Goal: Navigation & Orientation: Find specific page/section

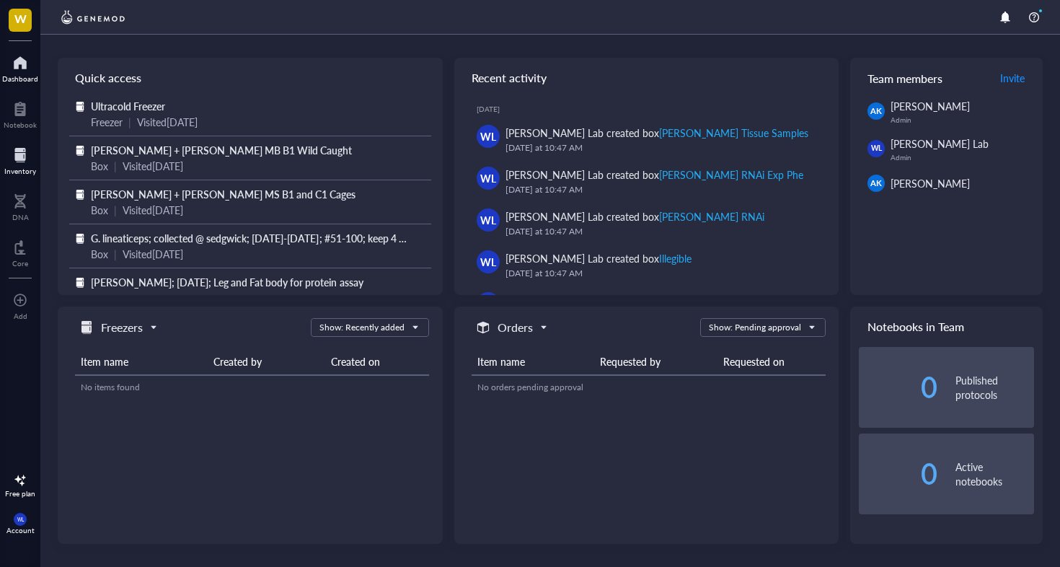
click at [22, 162] on div at bounding box center [20, 154] width 32 height 23
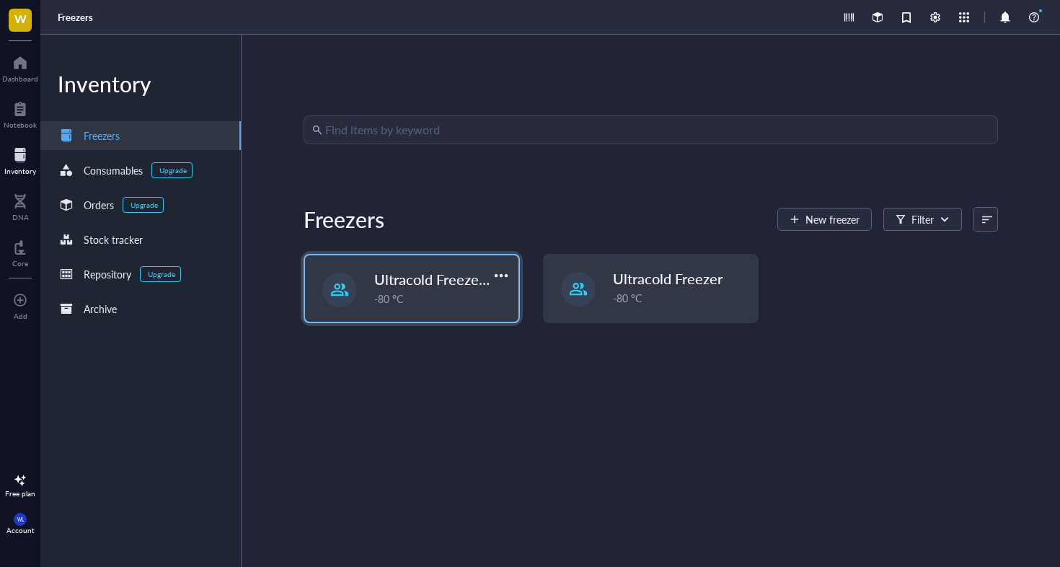
click at [428, 277] on span "Ultracold Freezer Fall 2025" at bounding box center [460, 279] width 173 height 20
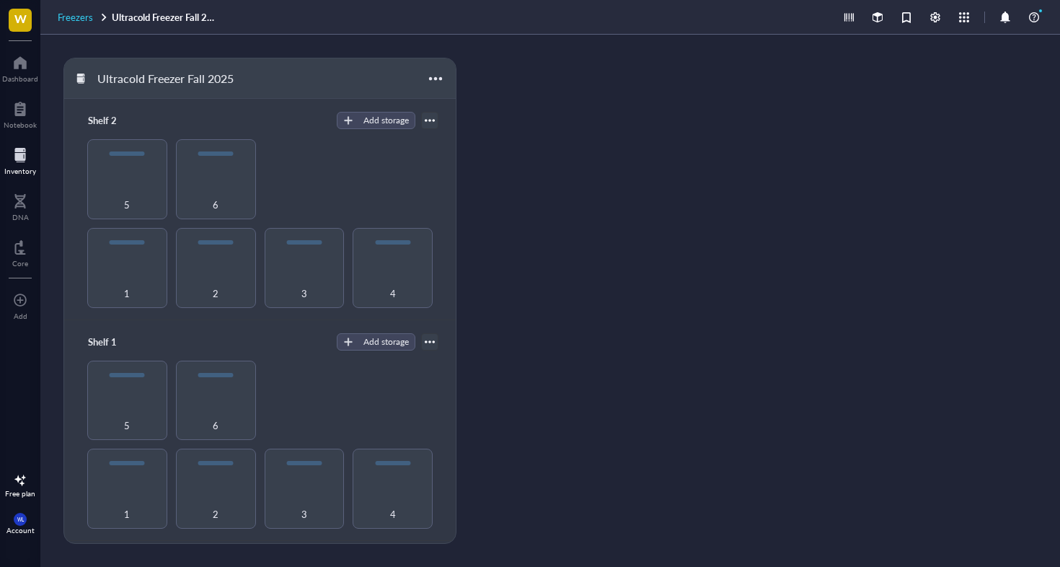
click at [73, 19] on span "Freezers" at bounding box center [75, 17] width 35 height 14
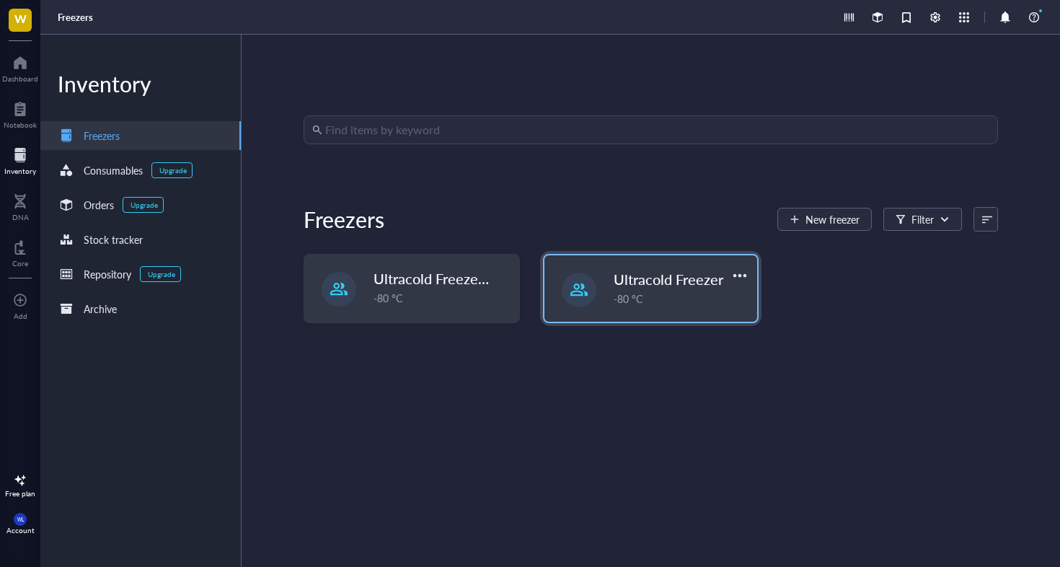
click at [659, 310] on div "Ultracold Freezer -80 °C" at bounding box center [650, 288] width 213 height 66
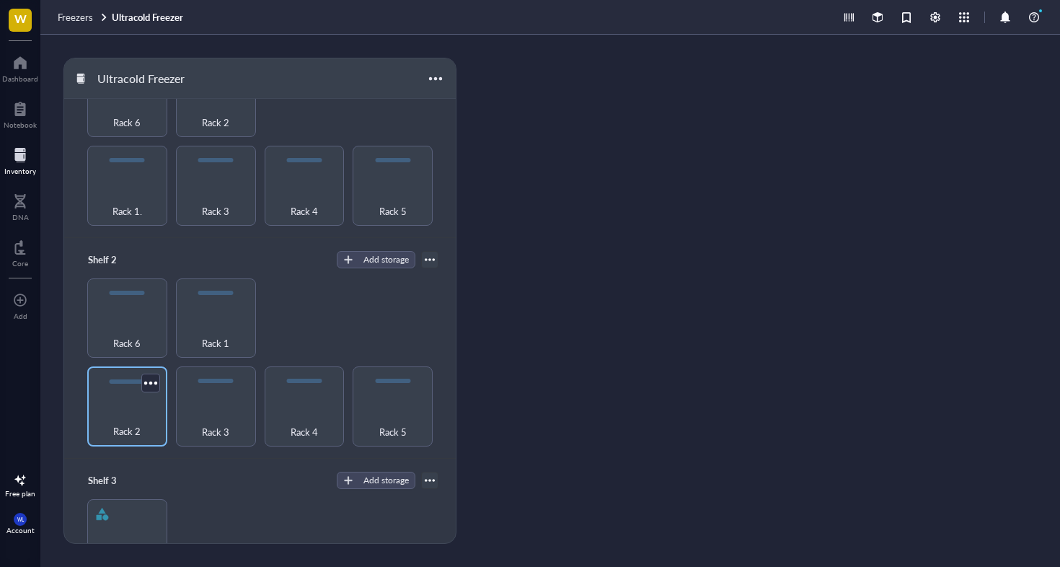
scroll to position [92, 0]
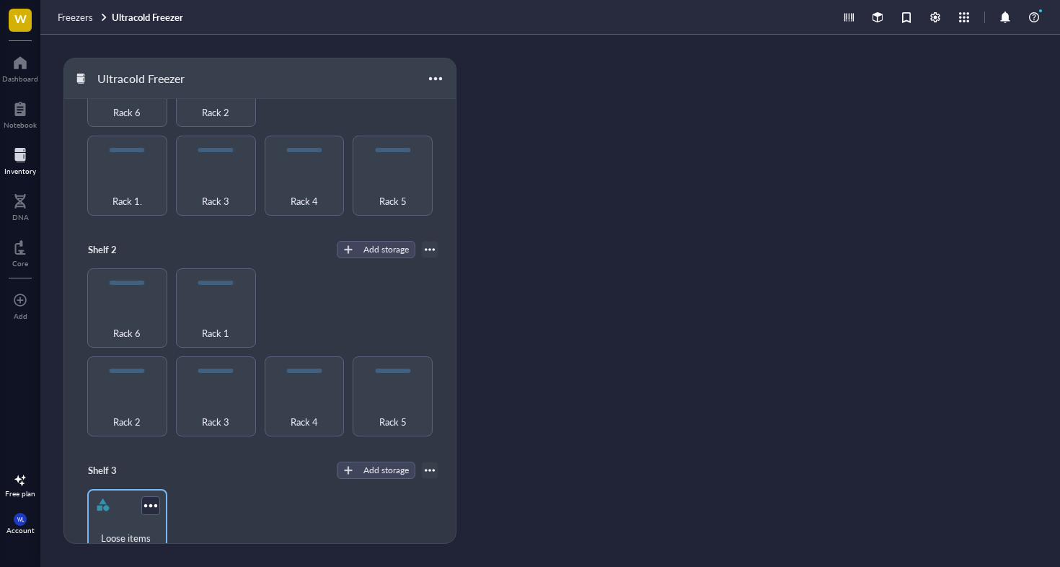
click at [133, 503] on div "Loose items (large boxes, bags, tube racks, etc)" at bounding box center [127, 529] width 80 height 80
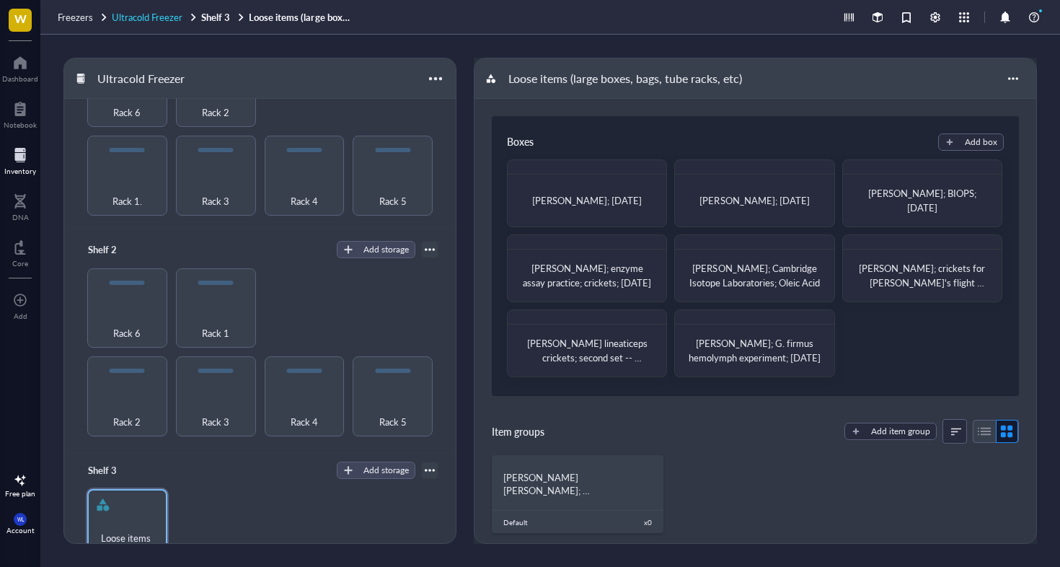
click at [162, 17] on span "Ultracold Freezer" at bounding box center [147, 17] width 71 height 14
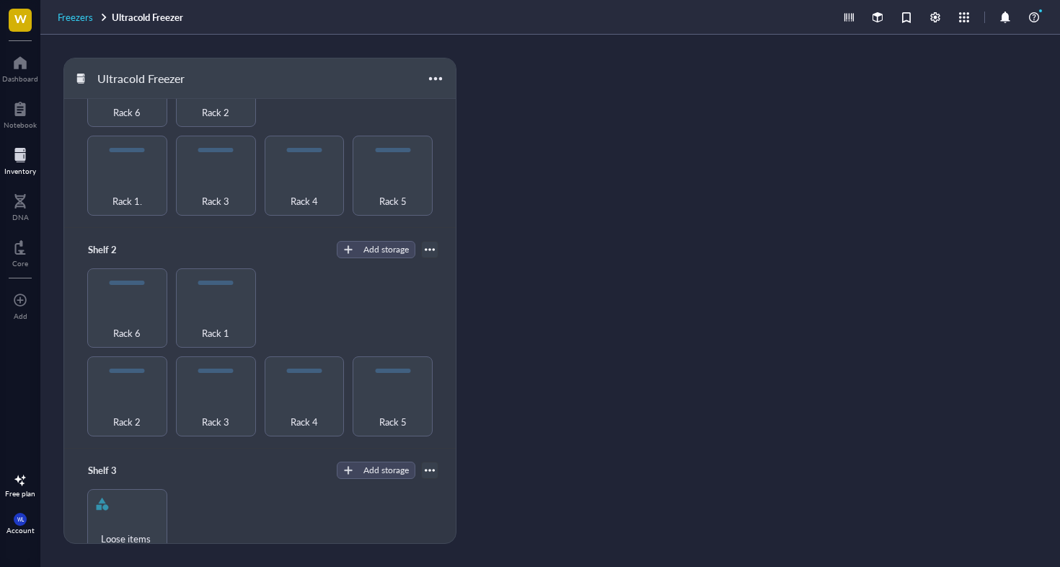
click at [81, 12] on span "Freezers" at bounding box center [75, 17] width 35 height 14
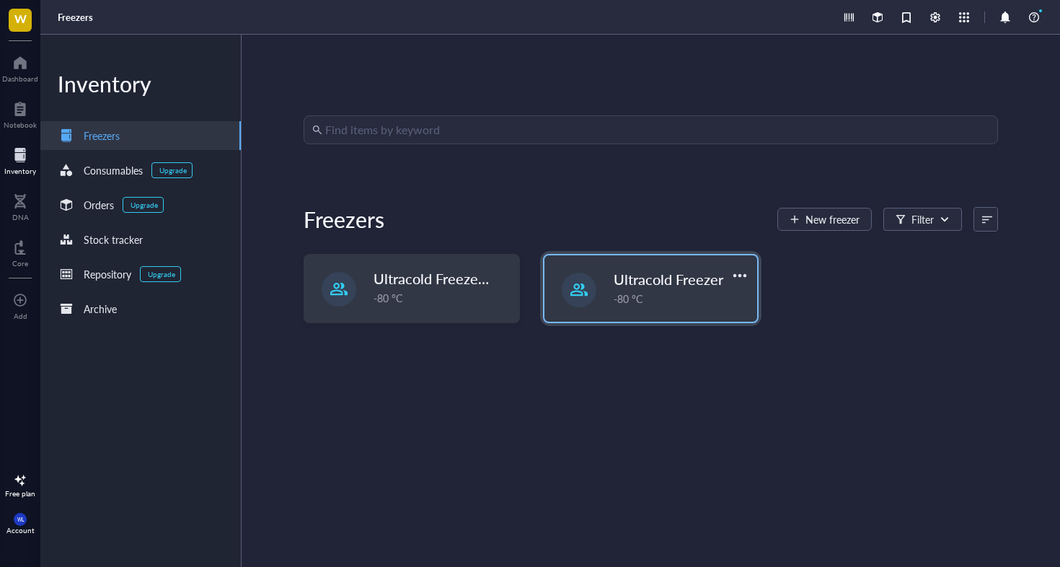
click at [653, 278] on span "Ultracold Freezer" at bounding box center [669, 279] width 110 height 20
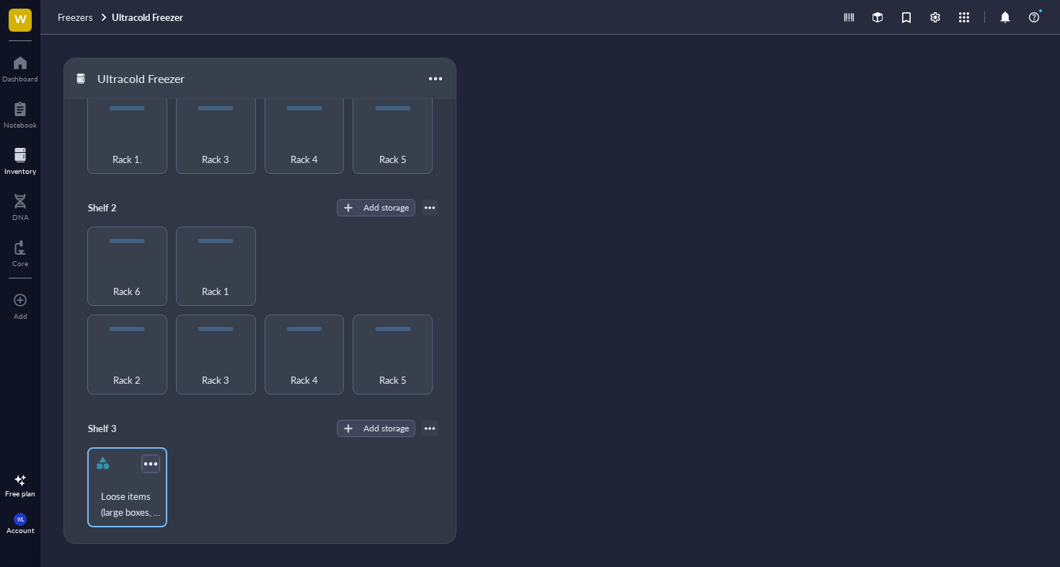
scroll to position [133, 0]
click at [74, 20] on span "Freezers" at bounding box center [75, 17] width 35 height 14
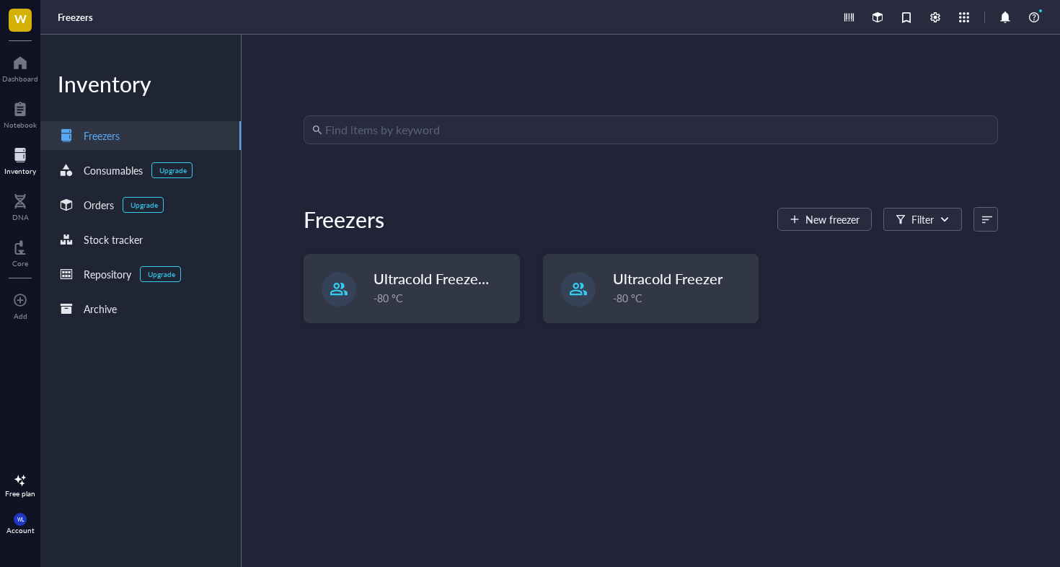
click at [484, 324] on div "Ultracold Freezer Fall 2025 -80 °C Ultracold Freezer -80 °C" at bounding box center [651, 300] width 694 height 92
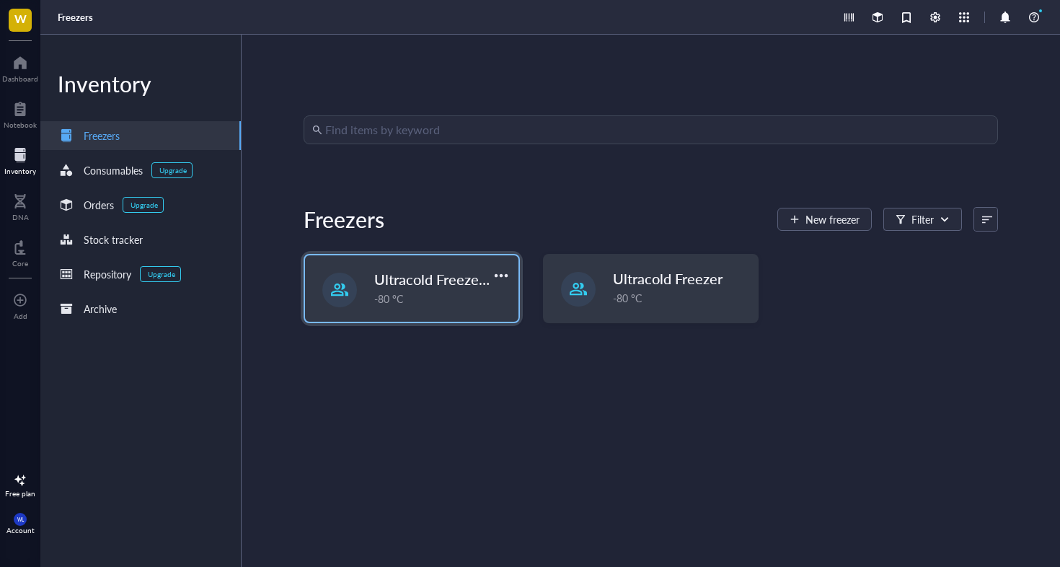
click at [456, 299] on div "-80 °C" at bounding box center [442, 299] width 136 height 16
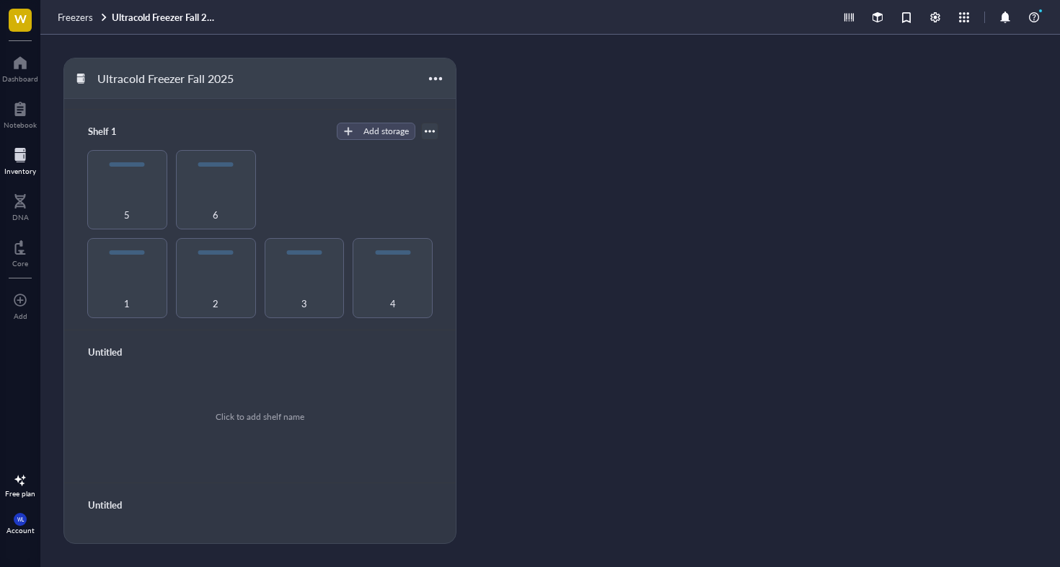
scroll to position [236, 0]
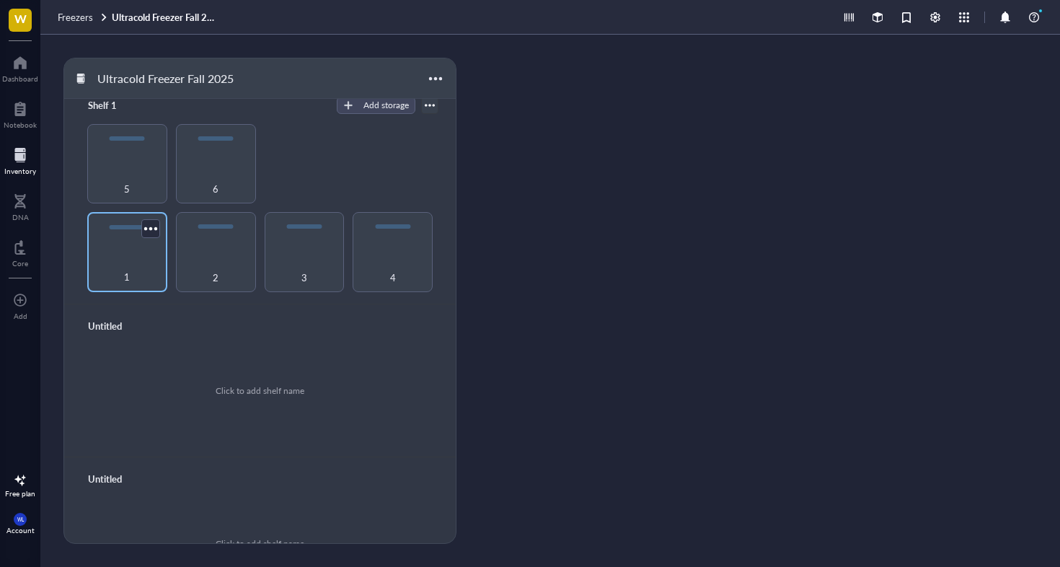
click at [133, 253] on div "1" at bounding box center [127, 269] width 66 height 32
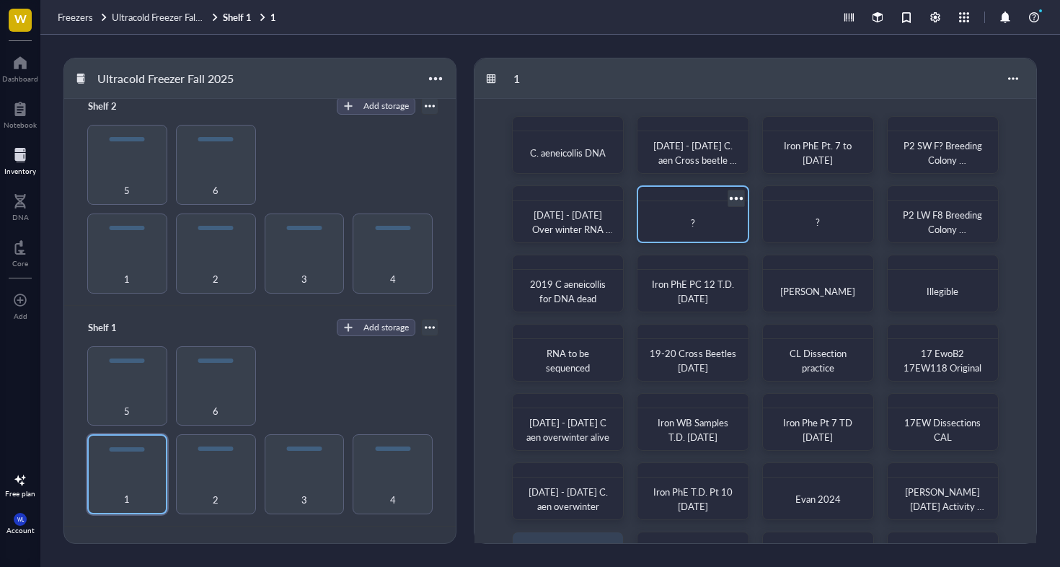
click at [740, 198] on div at bounding box center [735, 197] width 21 height 21
click at [711, 80] on div "1" at bounding box center [755, 78] width 562 height 40
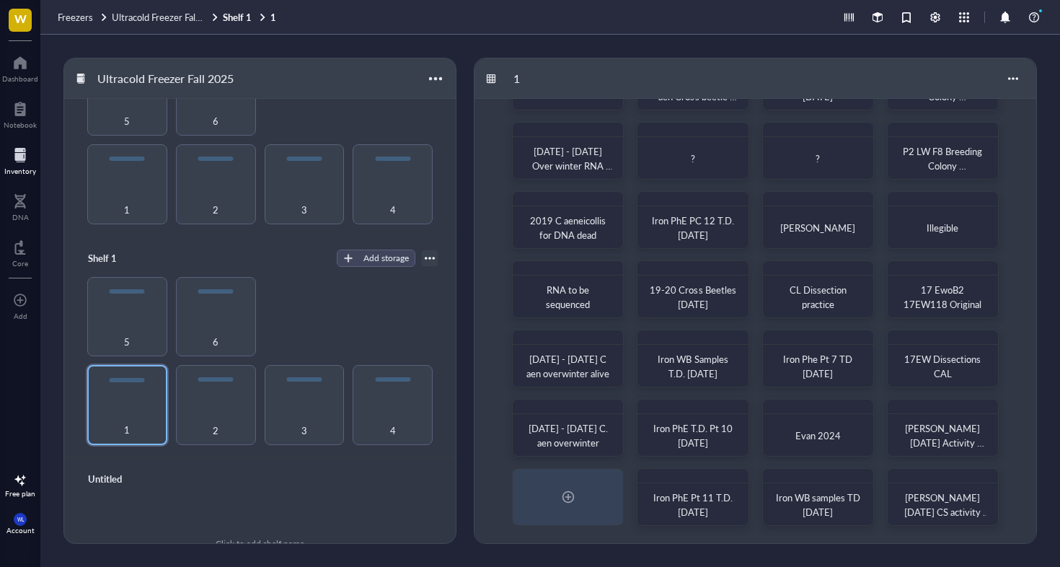
scroll to position [113, 0]
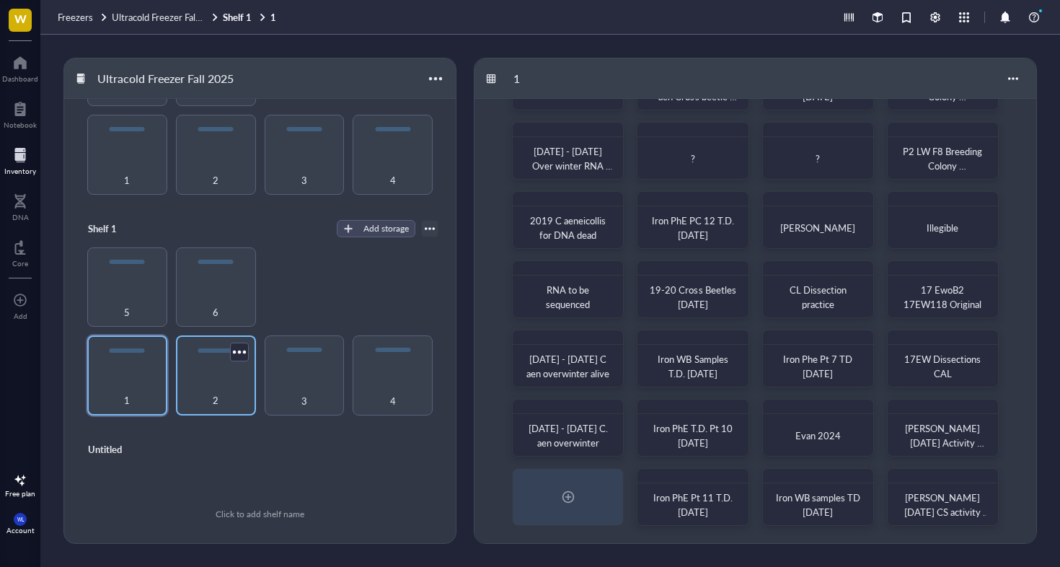
click at [218, 365] on div "2" at bounding box center [216, 375] width 80 height 80
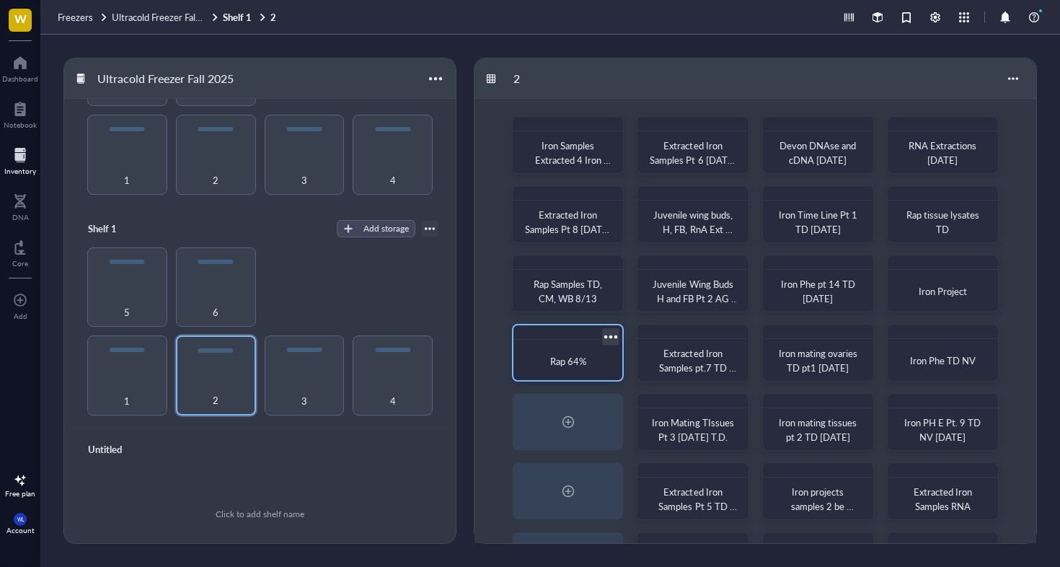
click at [607, 341] on div at bounding box center [611, 336] width 21 height 21
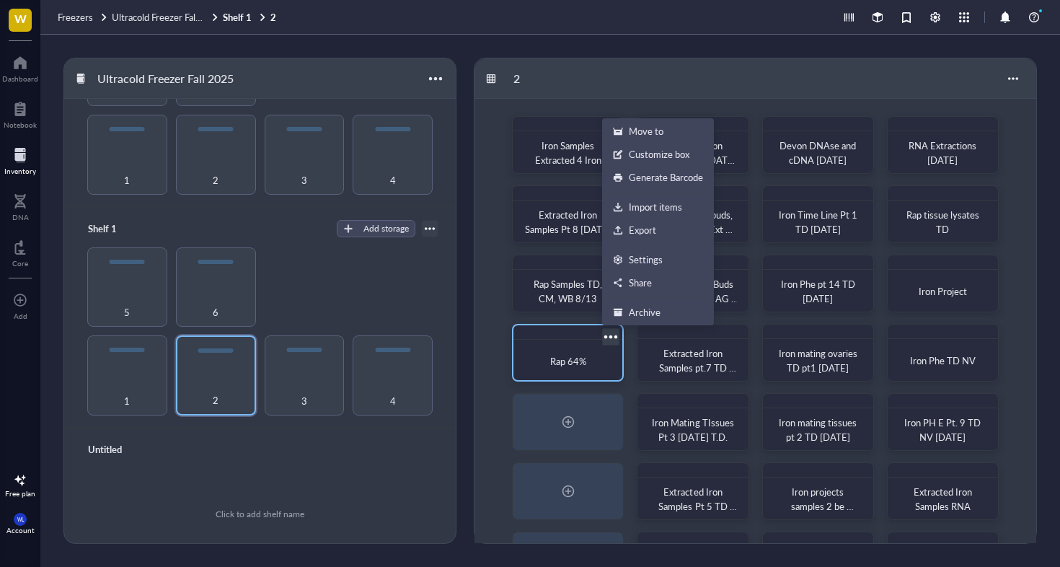
click at [554, 344] on div "Rap 64%" at bounding box center [568, 353] width 112 height 58
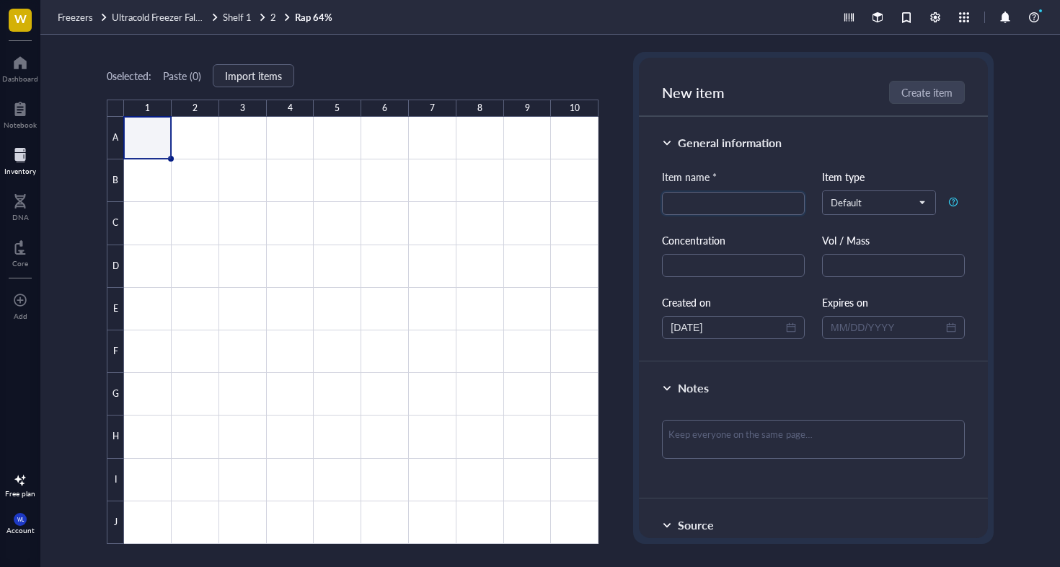
click at [319, 15] on link "Rap 64%" at bounding box center [315, 17] width 40 height 13
click at [673, 99] on span "New item" at bounding box center [693, 92] width 63 height 20
click at [673, 134] on div "General information" at bounding box center [813, 142] width 303 height 17
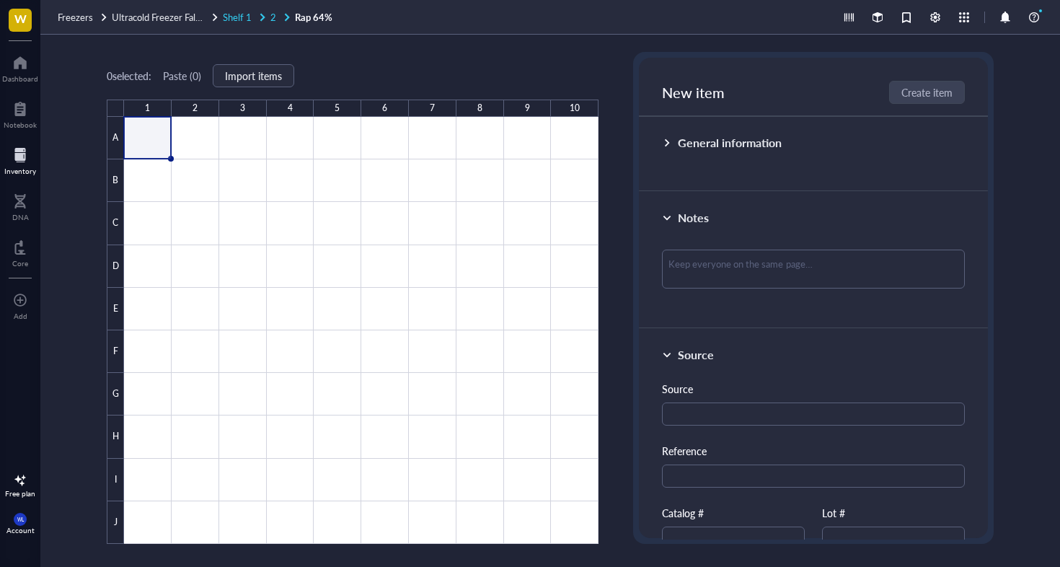
click at [242, 14] on span "Shelf 1" at bounding box center [237, 17] width 29 height 14
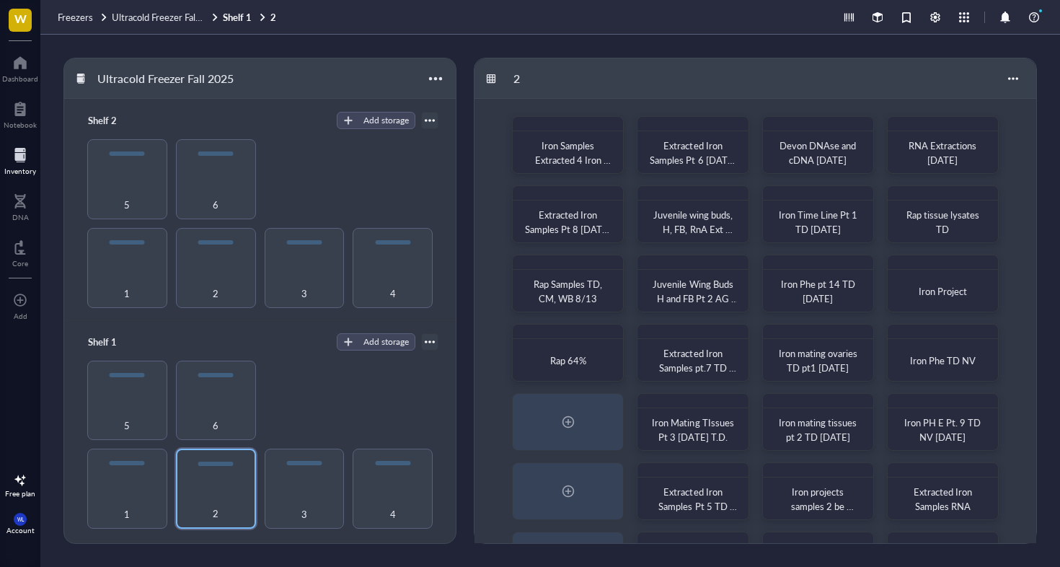
click at [416, 87] on div "Ultracold Freezer Fall 2025" at bounding box center [259, 78] width 391 height 40
click at [426, 87] on div at bounding box center [435, 78] width 21 height 21
click at [1022, 76] on div at bounding box center [1012, 78] width 23 height 23
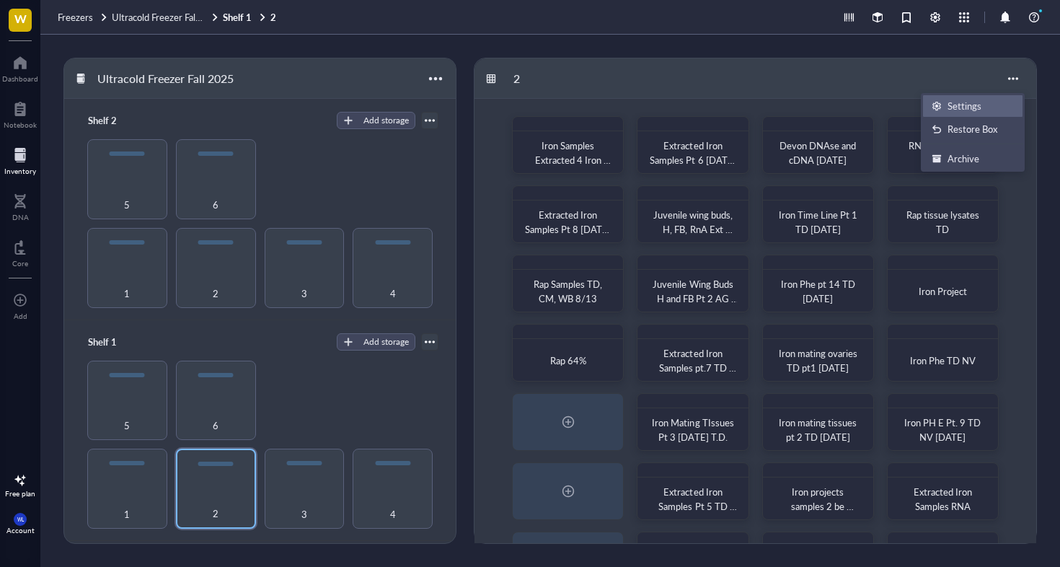
click at [967, 105] on div "Settings" at bounding box center [964, 105] width 34 height 13
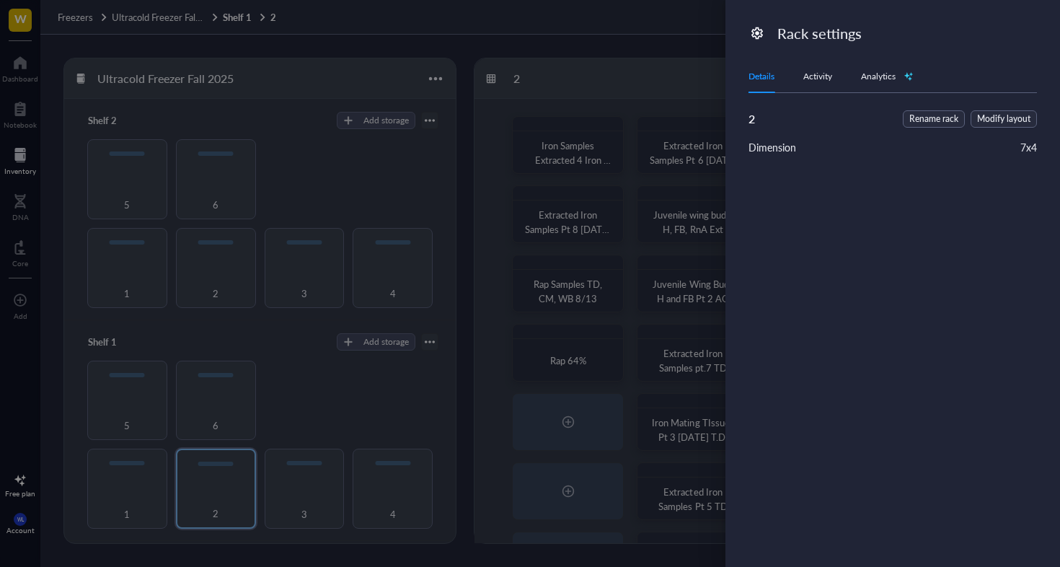
click at [819, 79] on div "Activity" at bounding box center [817, 76] width 29 height 14
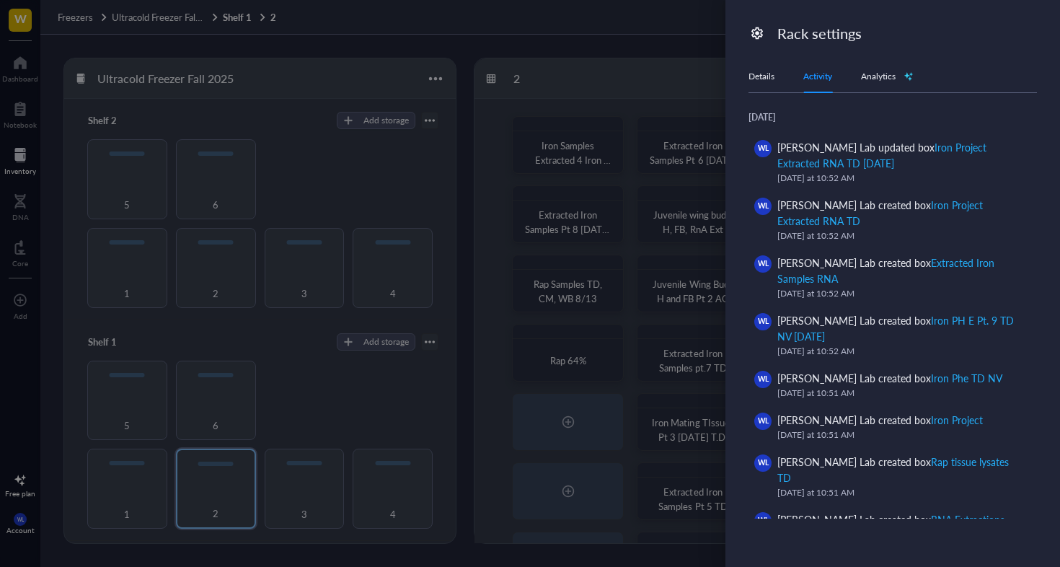
click at [769, 73] on div "Details" at bounding box center [761, 76] width 26 height 14
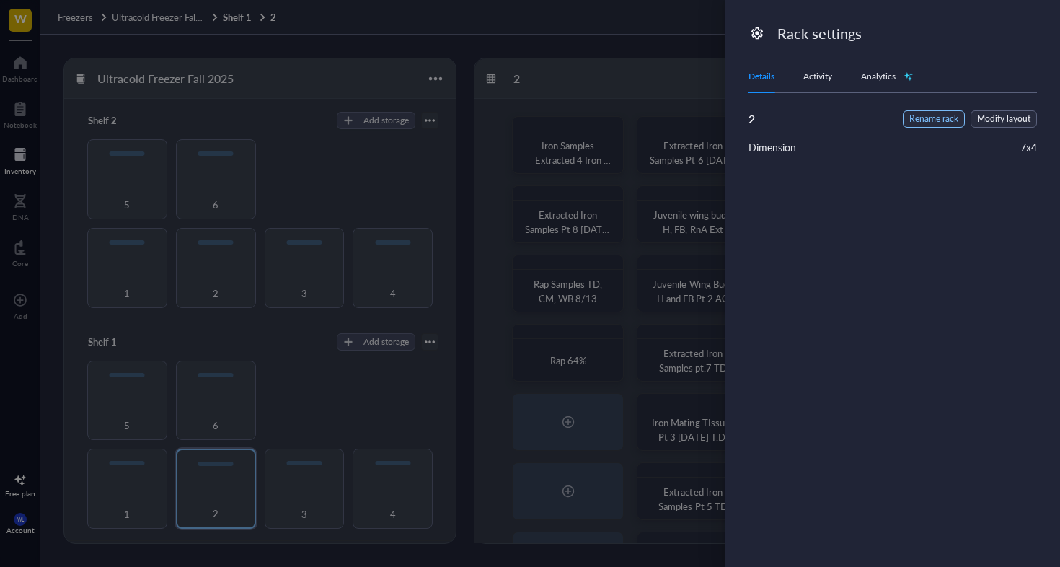
click at [947, 121] on span "Rename rack" at bounding box center [933, 119] width 49 height 14
click at [953, 120] on span "Cancel" at bounding box center [954, 122] width 30 height 16
click at [676, 53] on div at bounding box center [530, 283] width 1060 height 567
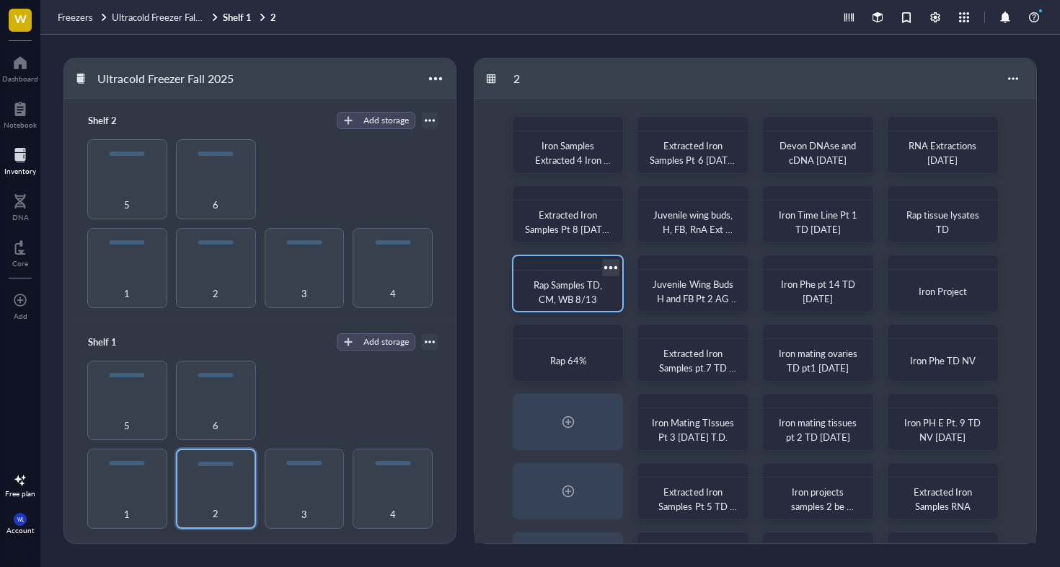
click at [609, 267] on div at bounding box center [611, 267] width 21 height 21
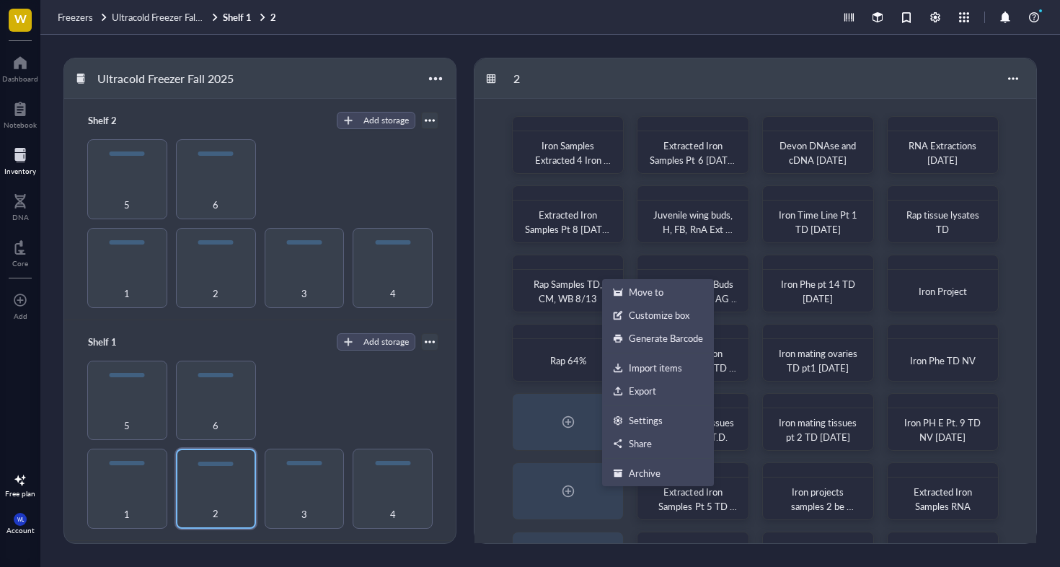
click at [565, 322] on div "Iron Samples Extracted 4 Iron pt.61 TD [DATE] Extracted Iron Samples Pt 6 [DATE…" at bounding box center [755, 353] width 562 height 508
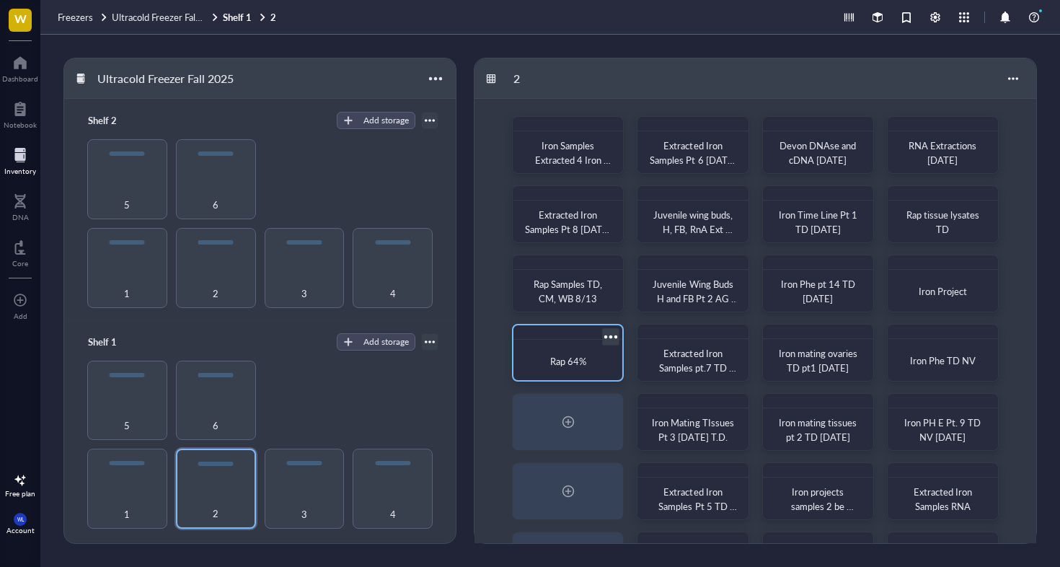
click at [616, 335] on div at bounding box center [611, 336] width 21 height 21
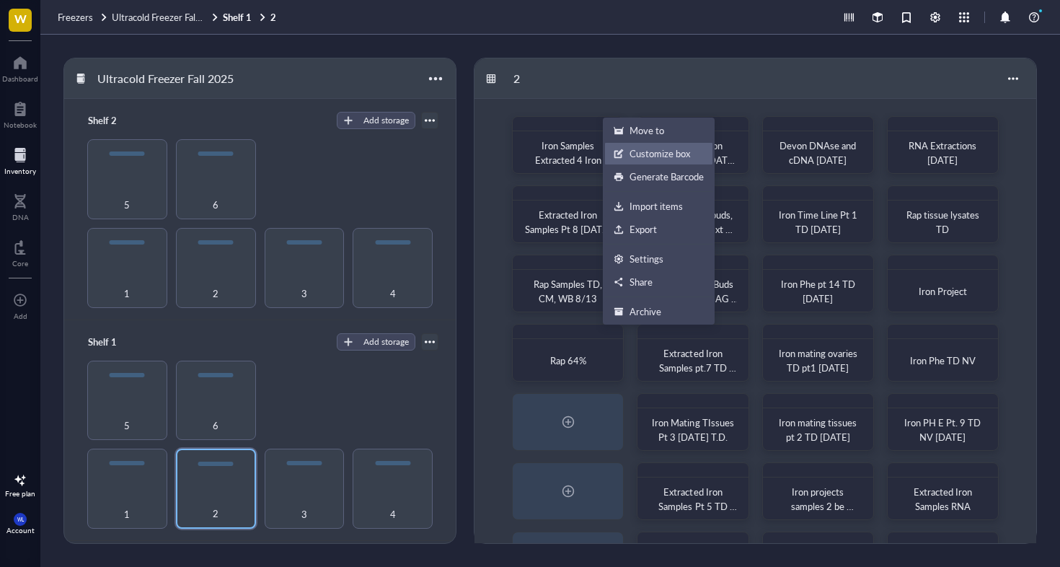
click at [650, 154] on div "Customize box" at bounding box center [659, 153] width 61 height 13
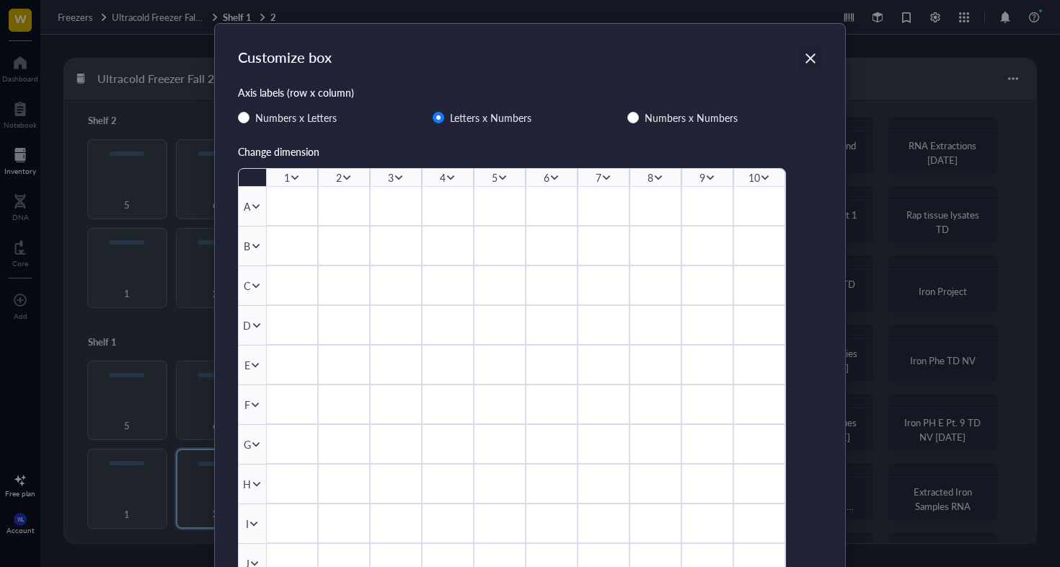
click at [806, 58] on icon "Close" at bounding box center [811, 59] width 14 height 14
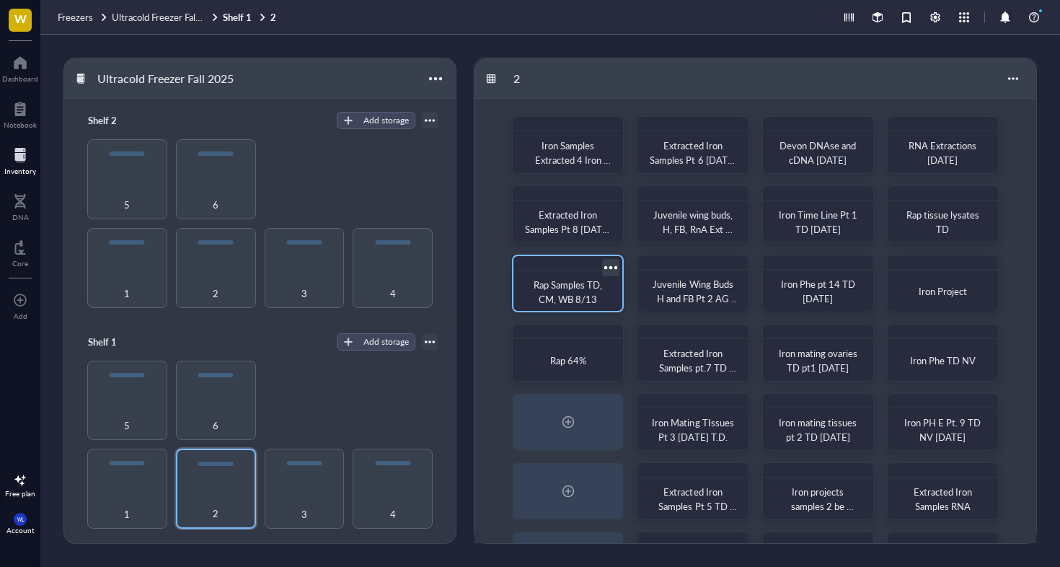
click at [611, 262] on div at bounding box center [611, 267] width 21 height 21
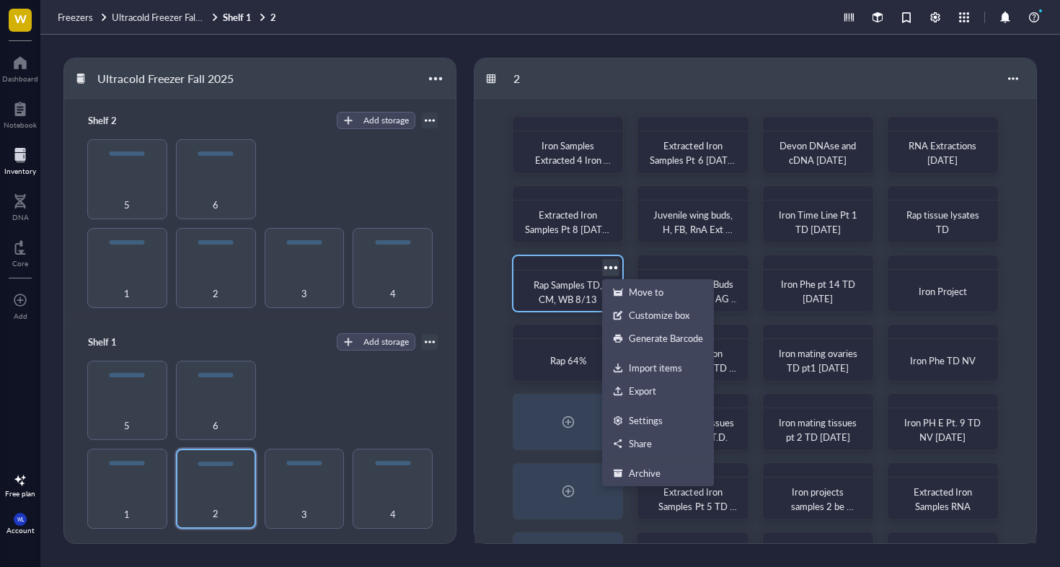
click at [611, 262] on div at bounding box center [611, 267] width 21 height 21
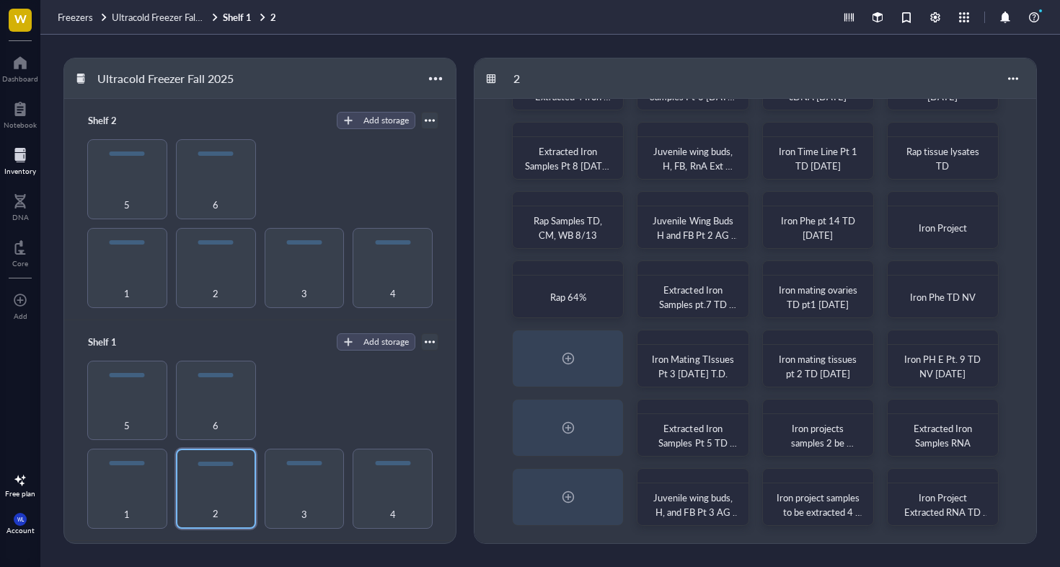
scroll to position [63, 0]
click at [689, 283] on span "Extracted Iron Samples pt.7 TD [DATE]" at bounding box center [697, 304] width 77 height 43
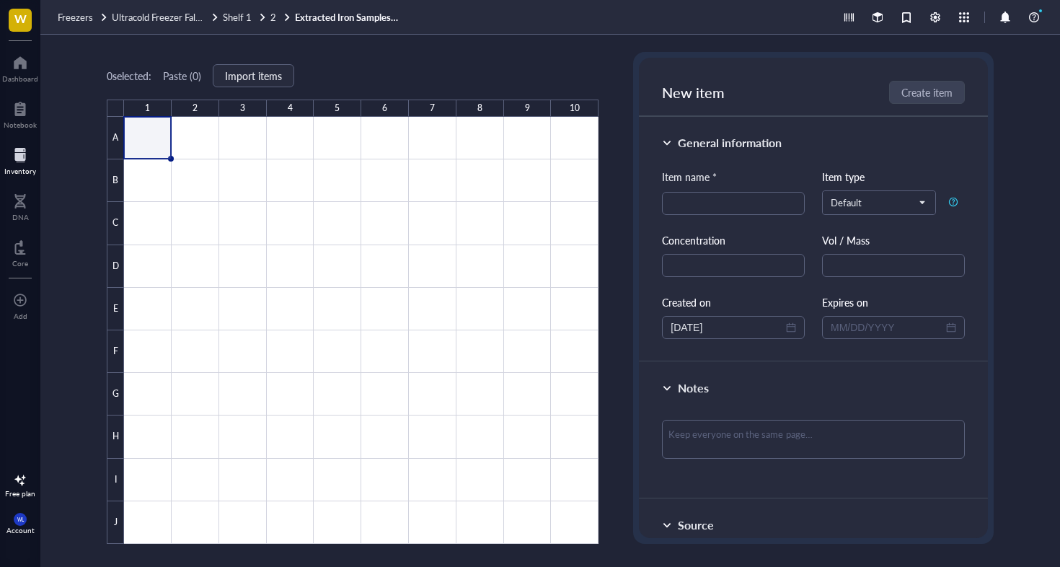
click at [380, 11] on link "Extracted Iron Samples pt.7 TD [DATE]" at bounding box center [349, 17] width 108 height 13
click at [386, 17] on link "Extracted Iron Samples pt.7 TD [DATE]" at bounding box center [349, 17] width 108 height 13
click at [174, 9] on div "Freezers Ultracold Freezer Fall 2025 Shelf 1 2 Extracted Iron Samples pt.7 TD […" at bounding box center [549, 17] width 1019 height 35
click at [278, 14] on div "2" at bounding box center [281, 17] width 22 height 13
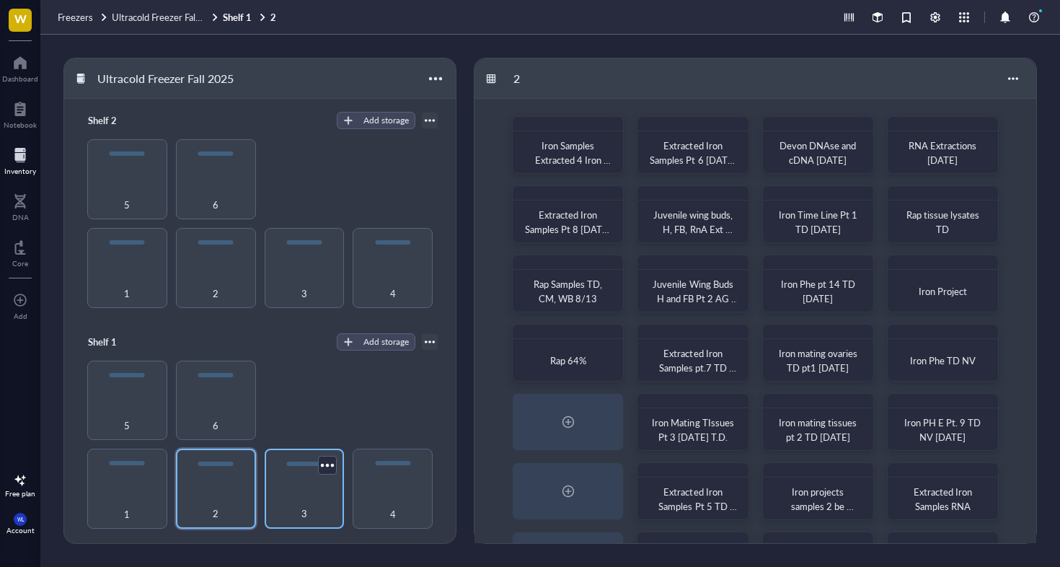
click at [291, 469] on div "3" at bounding box center [305, 488] width 80 height 80
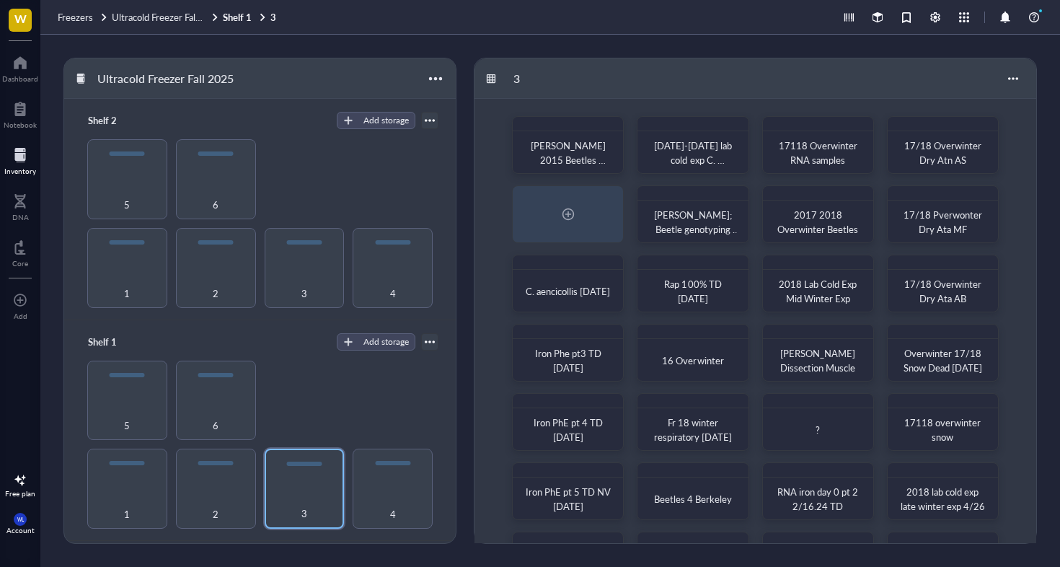
scroll to position [73, 0]
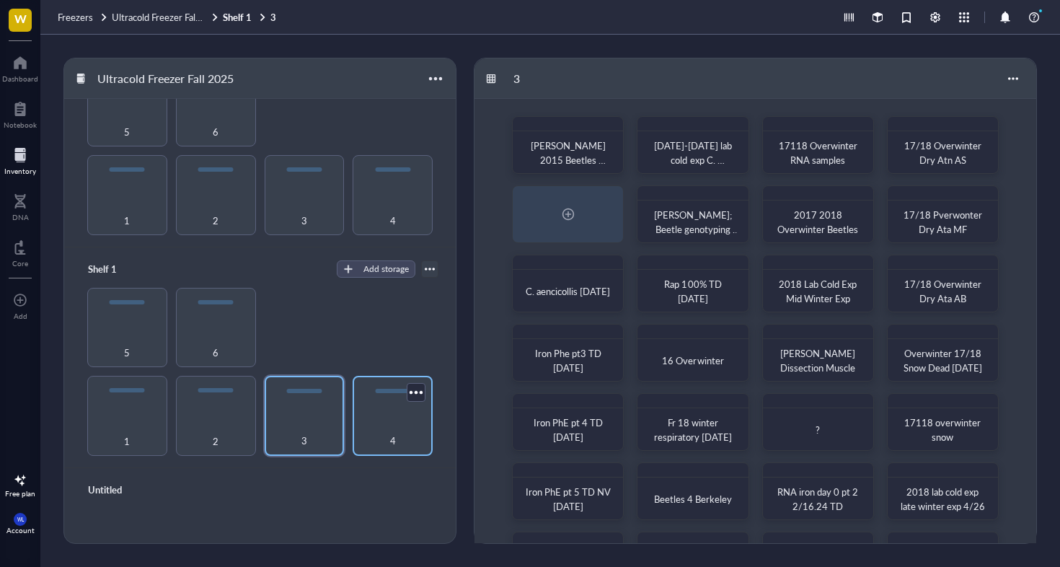
click at [394, 426] on div "4" at bounding box center [393, 433] width 66 height 32
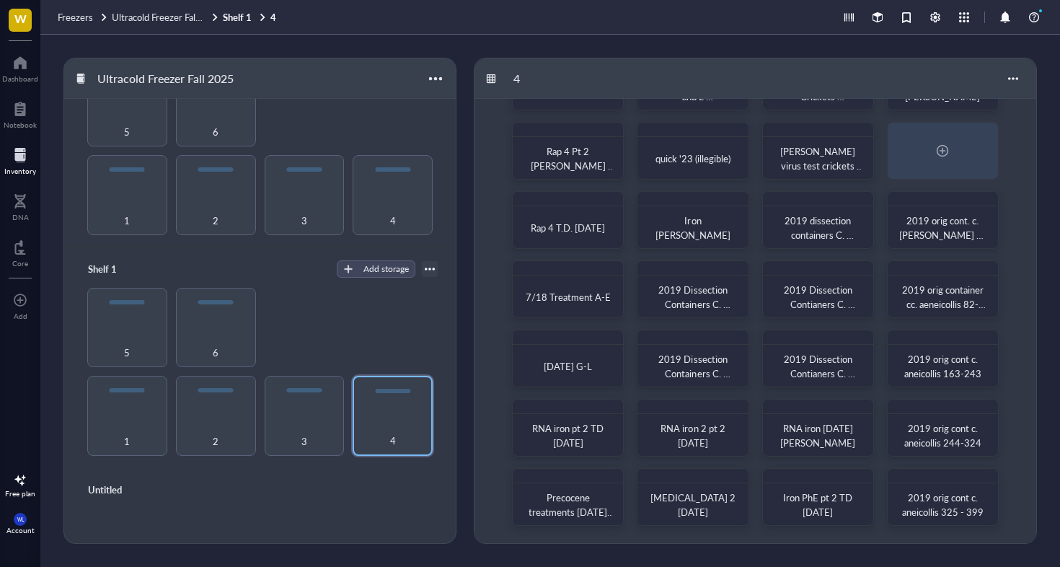
scroll to position [63, 0]
click at [131, 323] on div "5" at bounding box center [127, 328] width 80 height 80
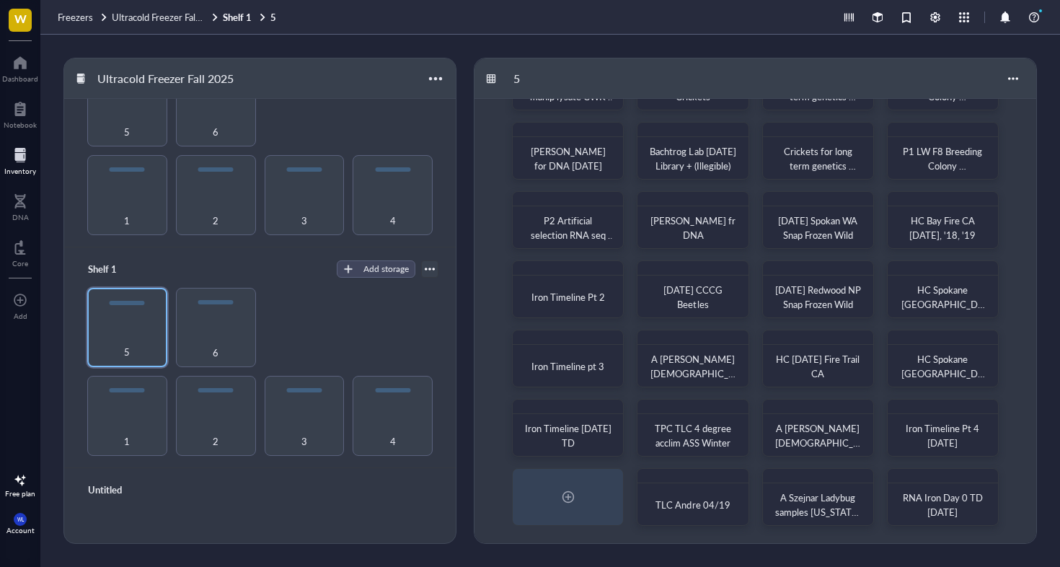
scroll to position [63, 0]
click at [203, 306] on div "6" at bounding box center [216, 328] width 80 height 80
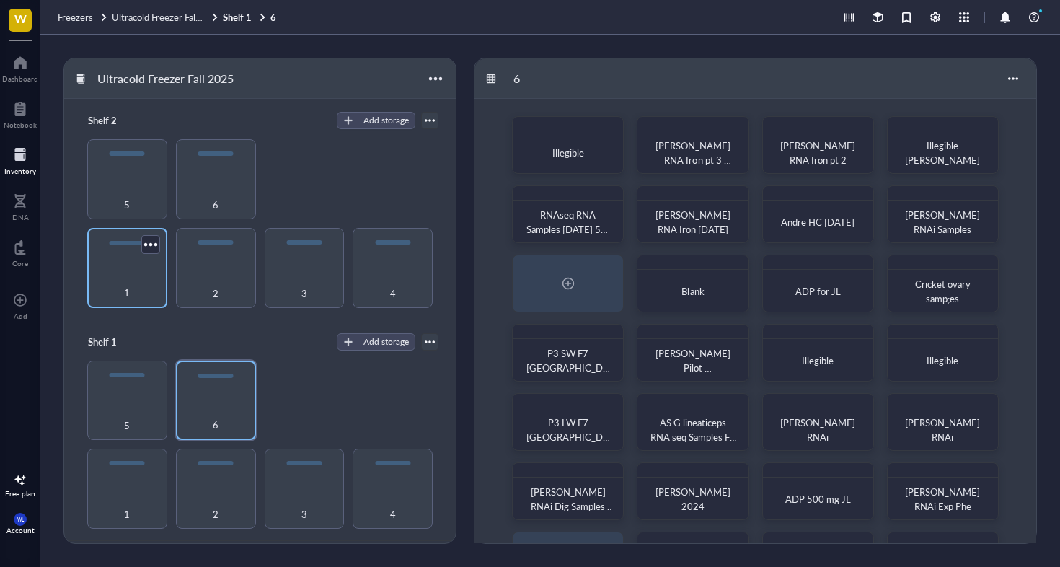
click at [129, 257] on div "1" at bounding box center [127, 268] width 80 height 80
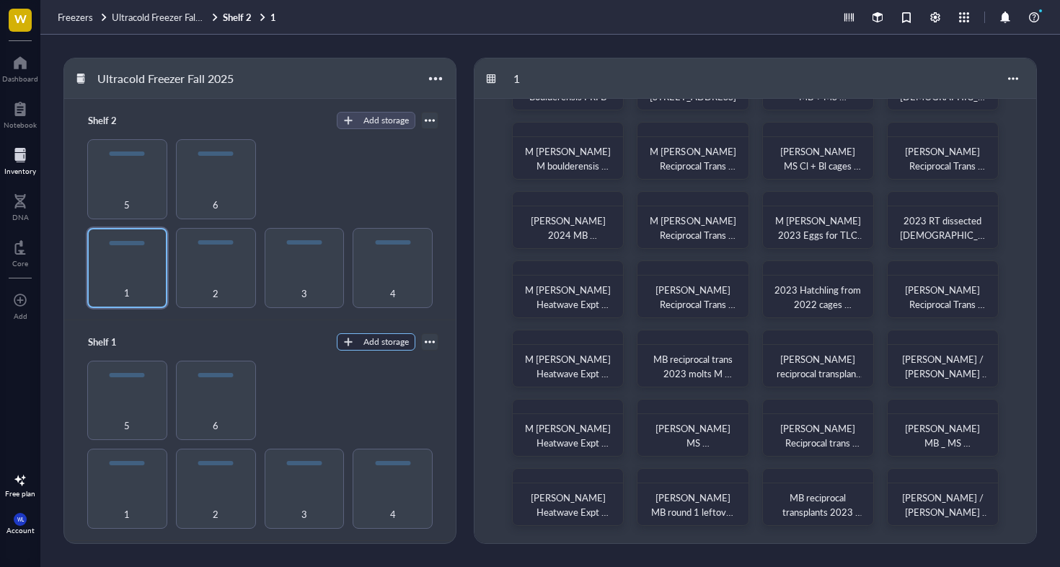
scroll to position [63, 0]
click at [200, 269] on div "2" at bounding box center [216, 285] width 66 height 32
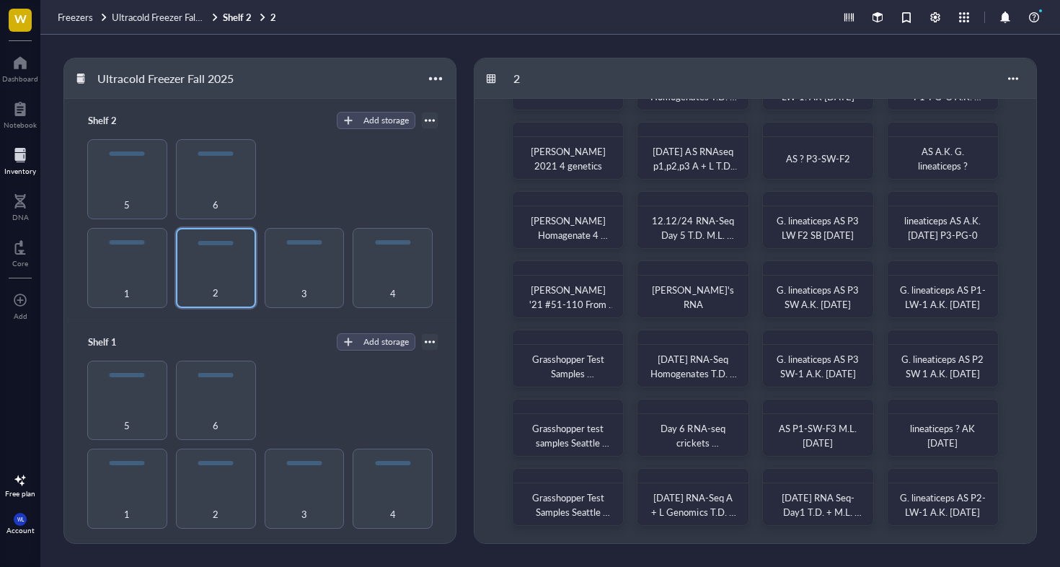
scroll to position [63, 0]
click at [288, 278] on div "3" at bounding box center [305, 285] width 66 height 32
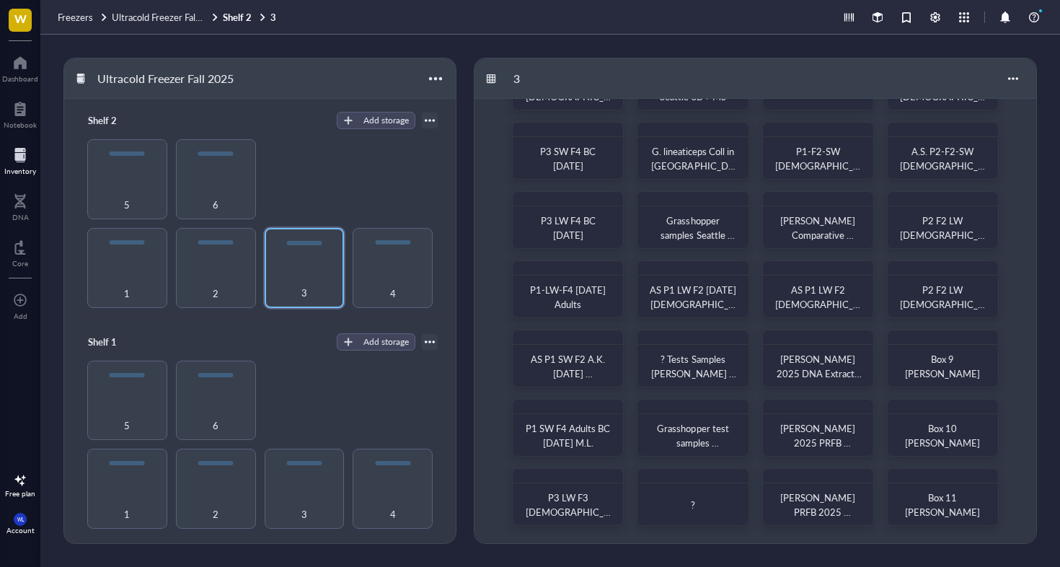
scroll to position [63, 0]
click at [374, 248] on div "4" at bounding box center [393, 268] width 80 height 80
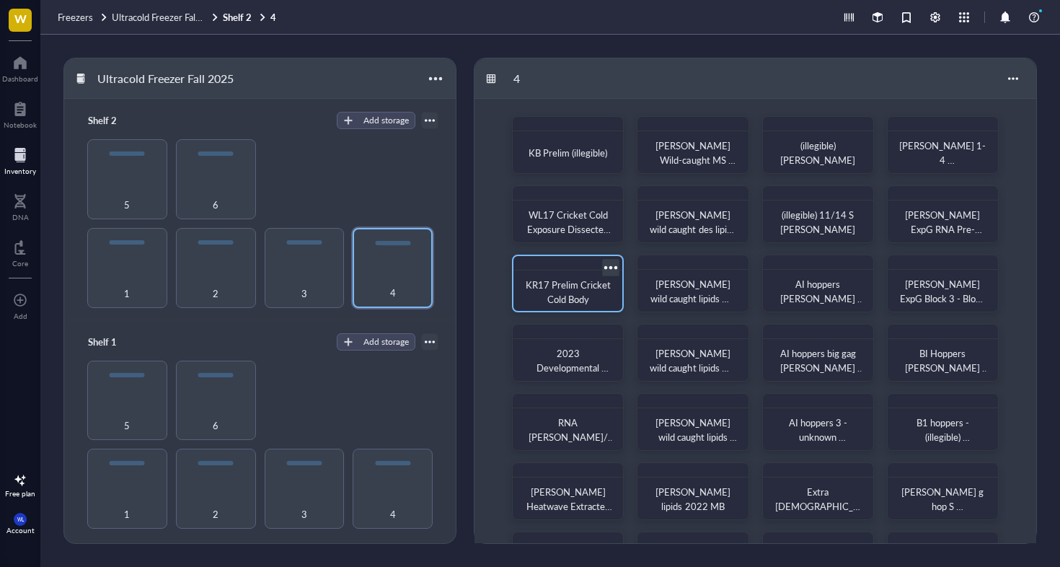
scroll to position [-1, 0]
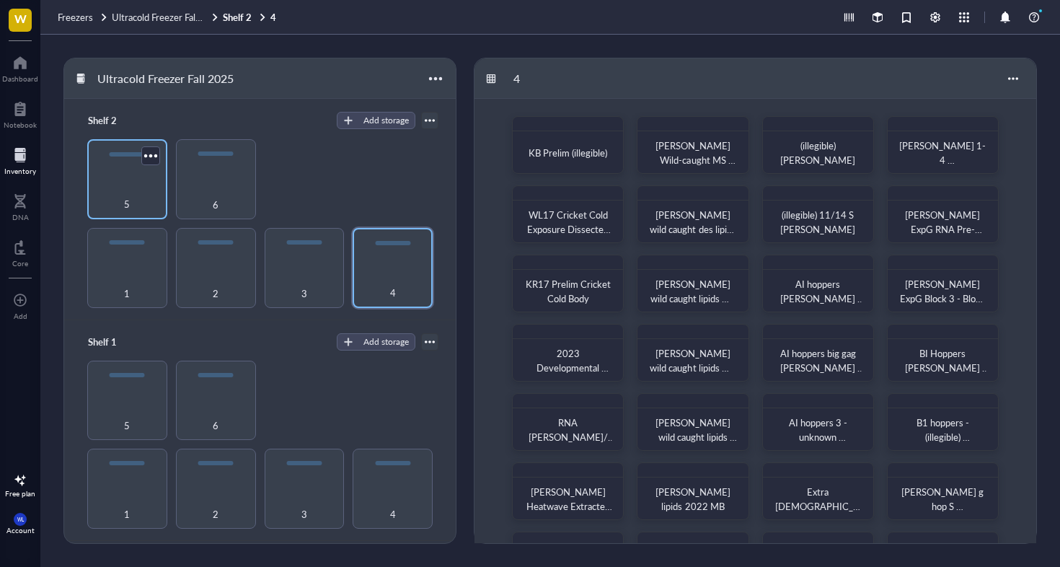
click at [117, 172] on div "5" at bounding box center [127, 179] width 80 height 80
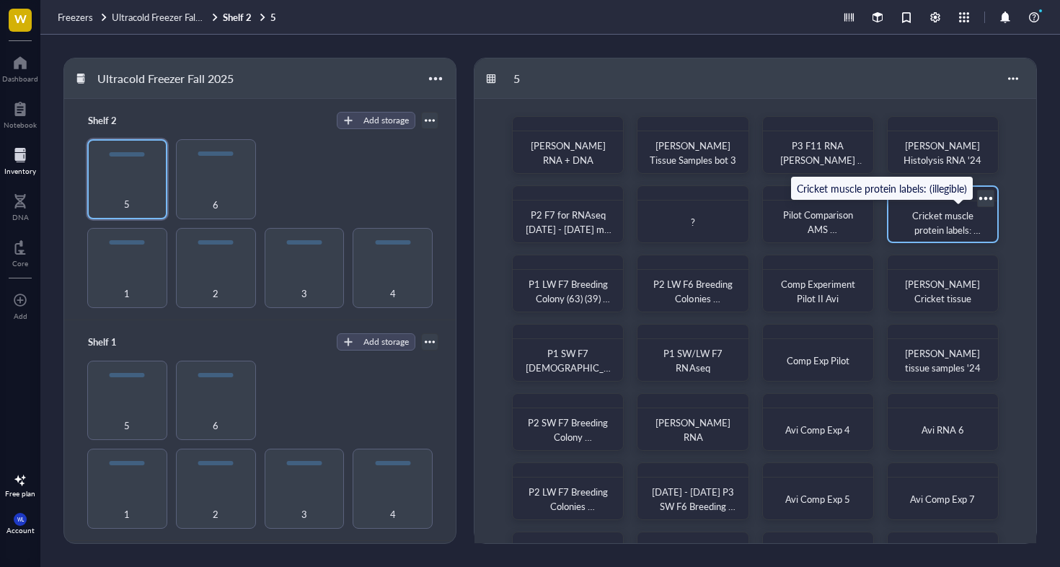
click at [938, 227] on span "Cricket muscle protein labels: (illegible)" at bounding box center [946, 229] width 68 height 43
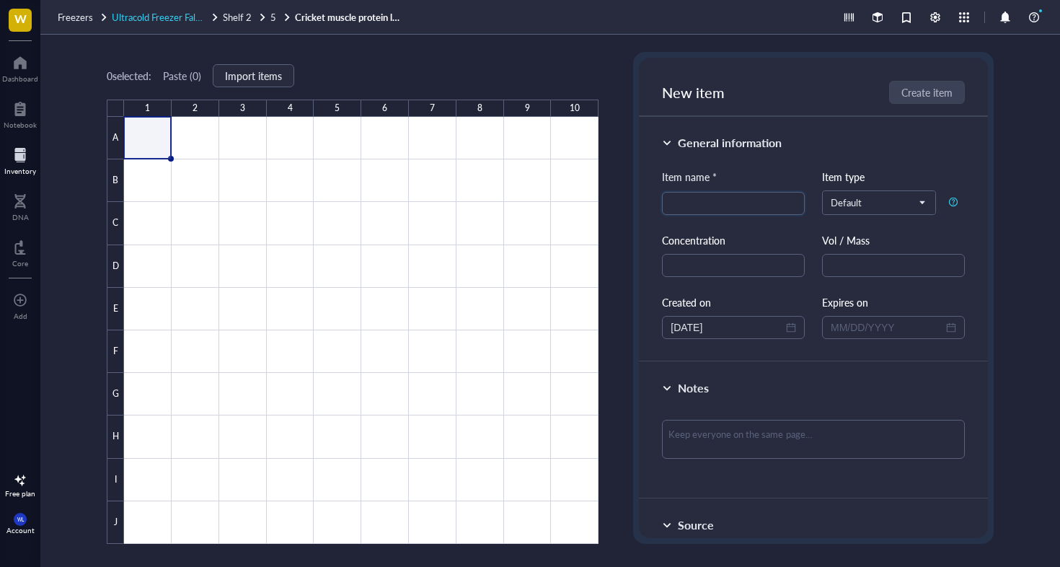
click at [162, 14] on span "Ultracold Freezer Fall 2025" at bounding box center [167, 17] width 111 height 14
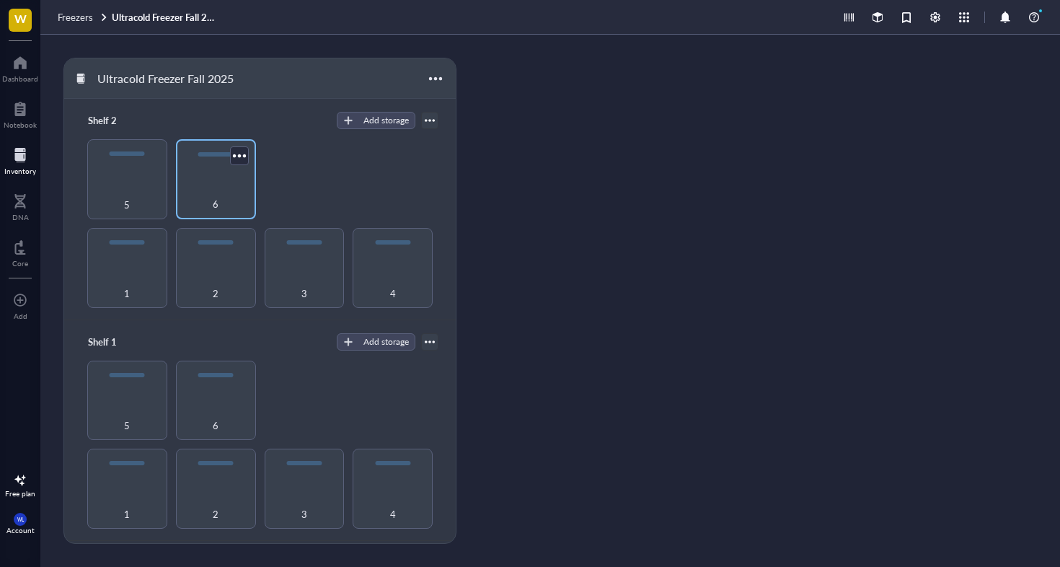
click at [213, 161] on div "6" at bounding box center [216, 179] width 80 height 80
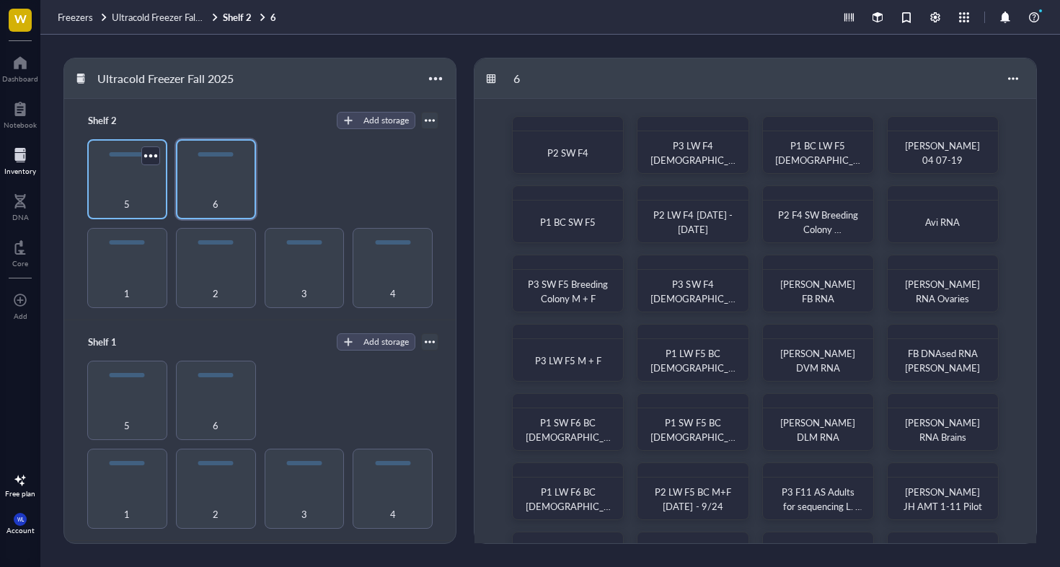
click at [122, 187] on div "5" at bounding box center [127, 196] width 66 height 32
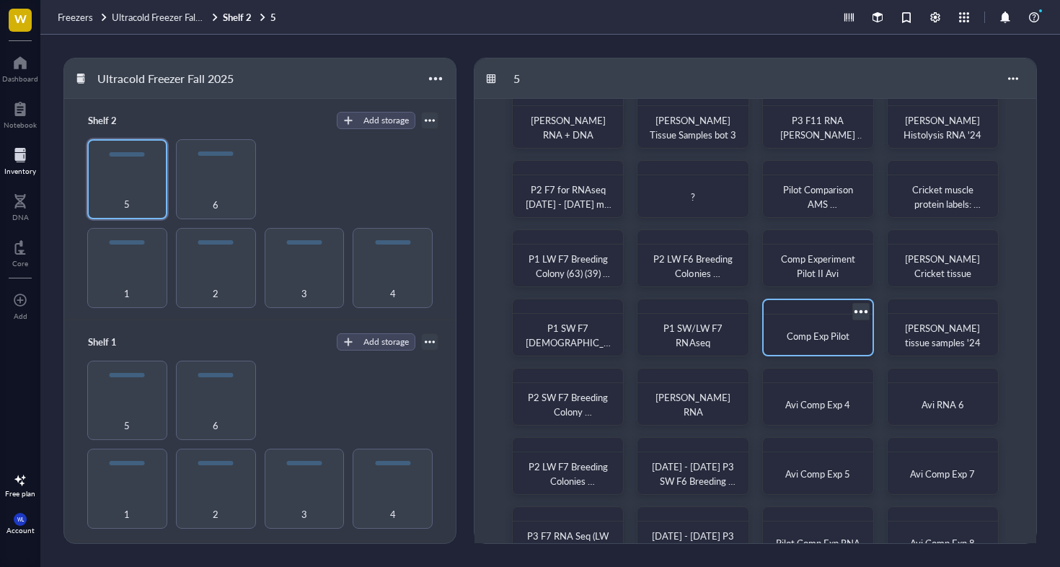
scroll to position [27, 0]
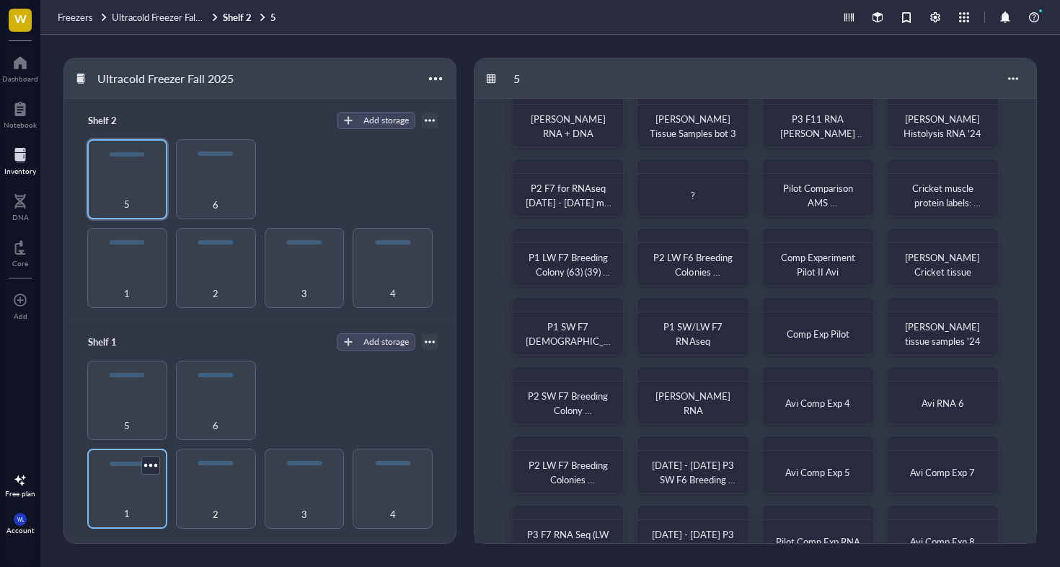
click at [124, 490] on div "1" at bounding box center [127, 506] width 66 height 32
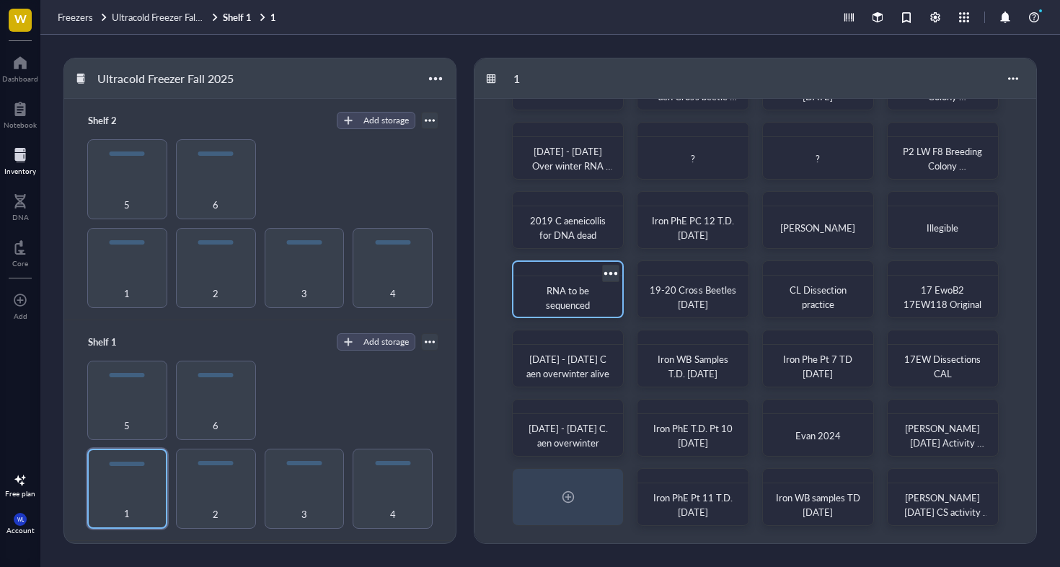
scroll to position [63, 0]
